Goal: Transaction & Acquisition: Purchase product/service

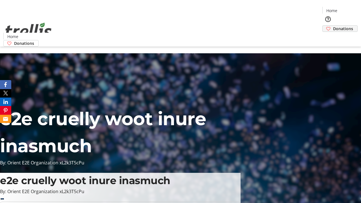
click at [333, 26] on span "Donations" at bounding box center [343, 29] width 20 height 6
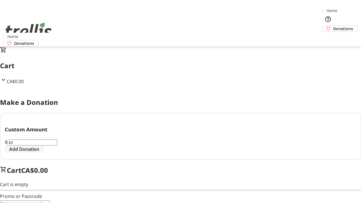
click at [39, 153] on span "Add Donation" at bounding box center [24, 149] width 30 height 7
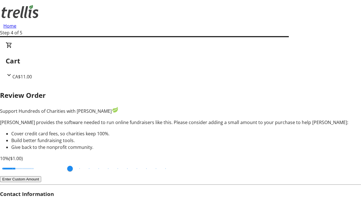
click at [41, 176] on button "Enter Custom Amount" at bounding box center [20, 179] width 41 height 6
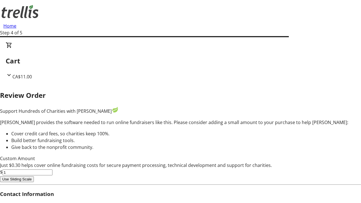
type input "0"
